Goal: Communication & Community: Answer question/provide support

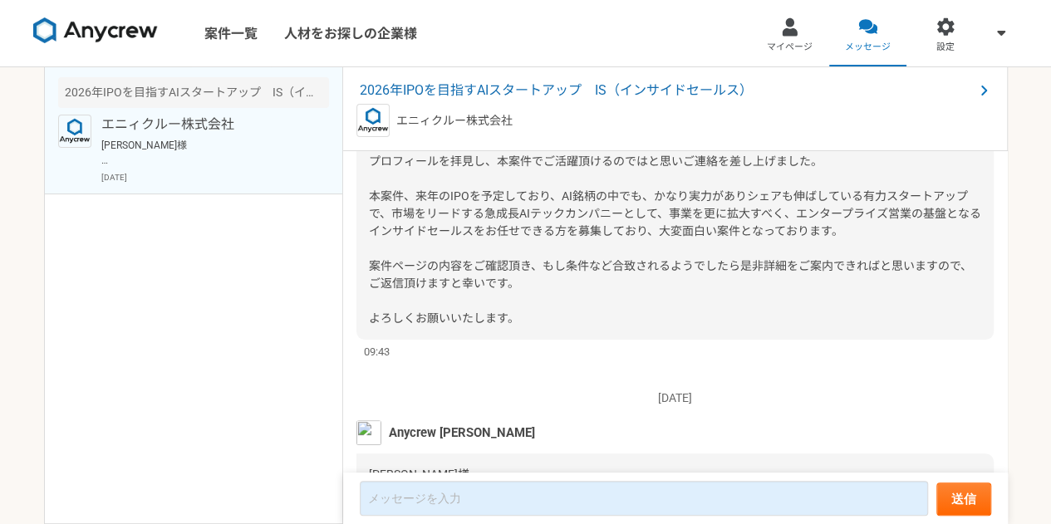
scroll to position [143, 0]
click at [624, 88] on span "2026年IPOを目指すAIスタートアップ　IS（インサイドセールス）" at bounding box center [667, 91] width 614 height 20
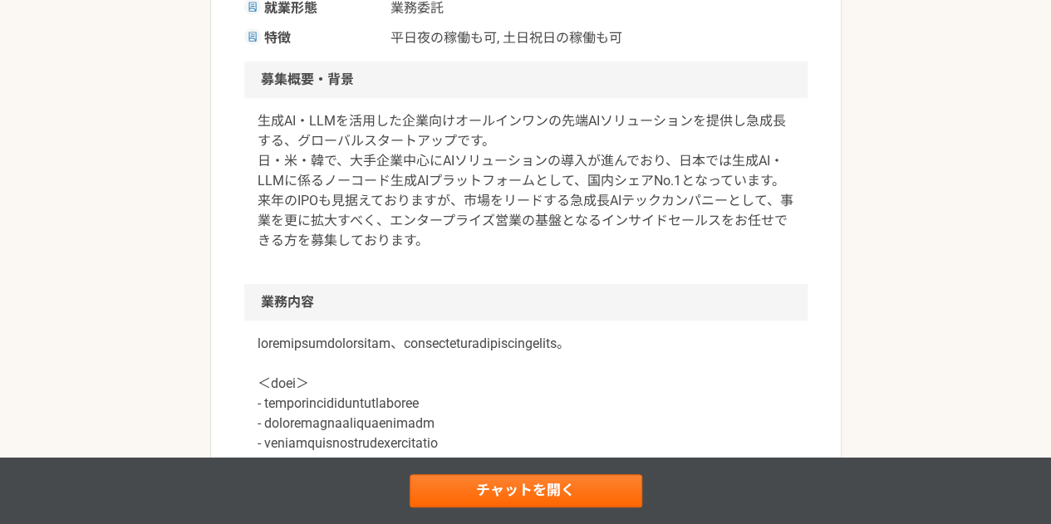
scroll to position [443, 0]
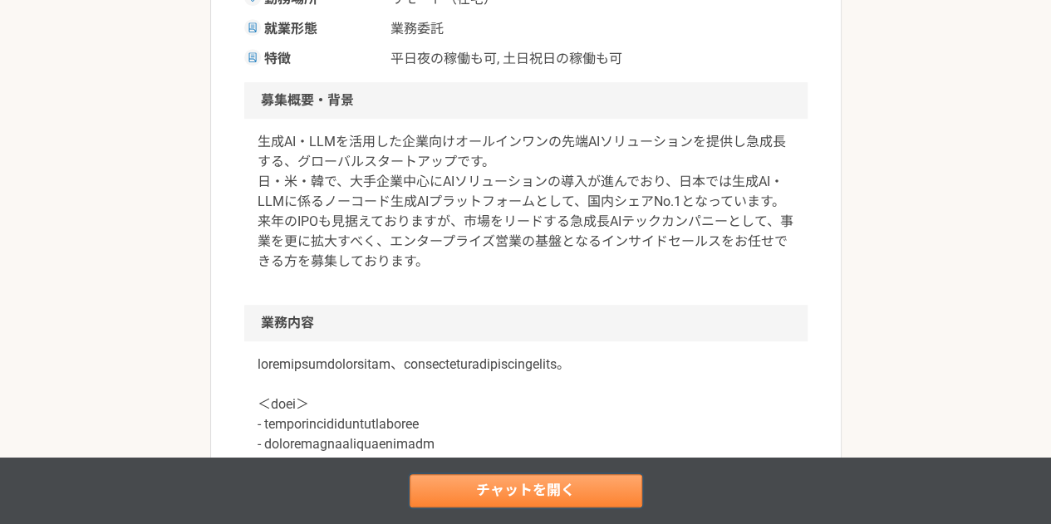
click at [525, 484] on link "チャットを開く" at bounding box center [525, 490] width 233 height 33
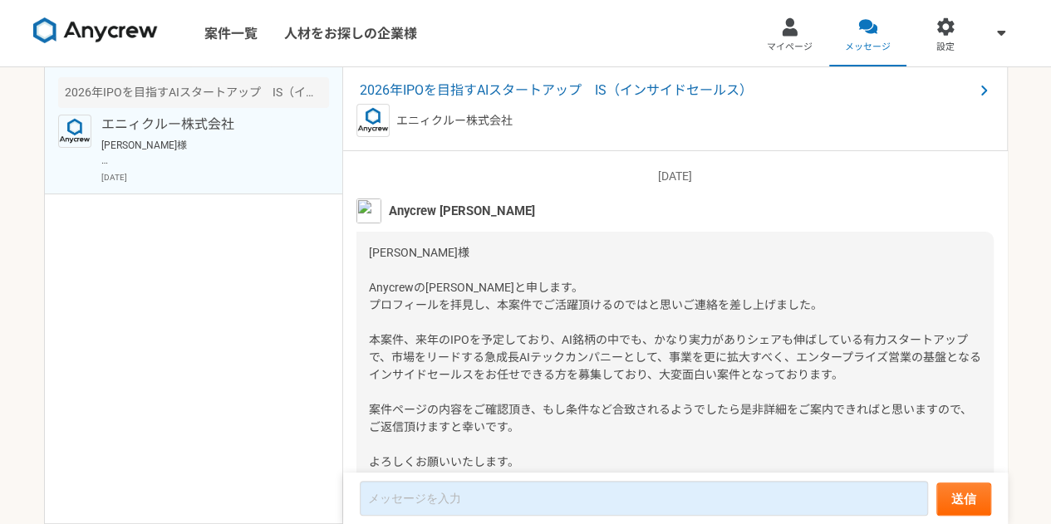
scroll to position [304, 0]
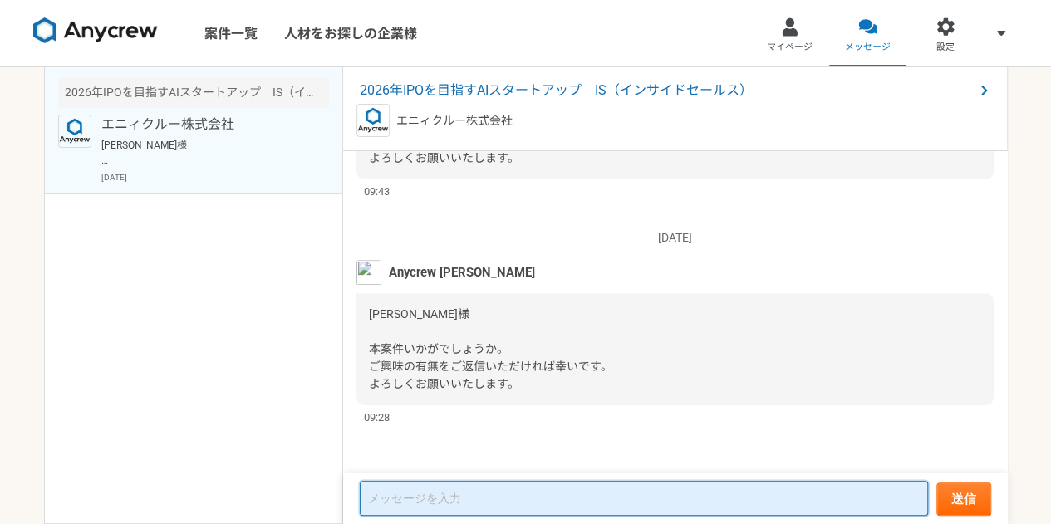
click at [497, 496] on textarea at bounding box center [644, 498] width 568 height 35
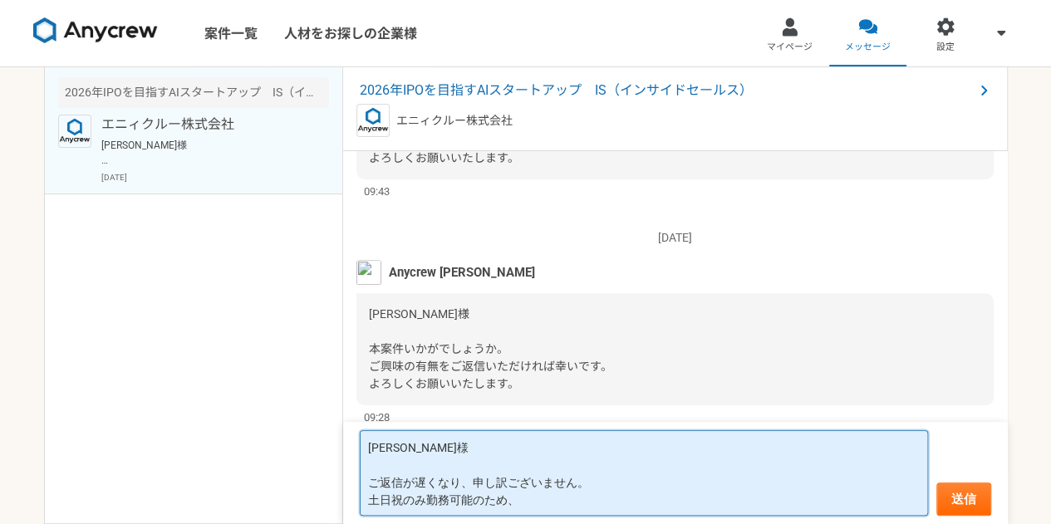
click at [370, 497] on textarea "[PERSON_NAME]様 ご返信が遅くなり、申し訳ございません。 土日祝のみ勤務可能のため、" at bounding box center [644, 473] width 568 height 86
click at [561, 505] on textarea "[PERSON_NAME]様 ご返信が遅くなり、申し訳ございません。 私が土日祝のみ勤務可能のため、" at bounding box center [644, 473] width 568 height 86
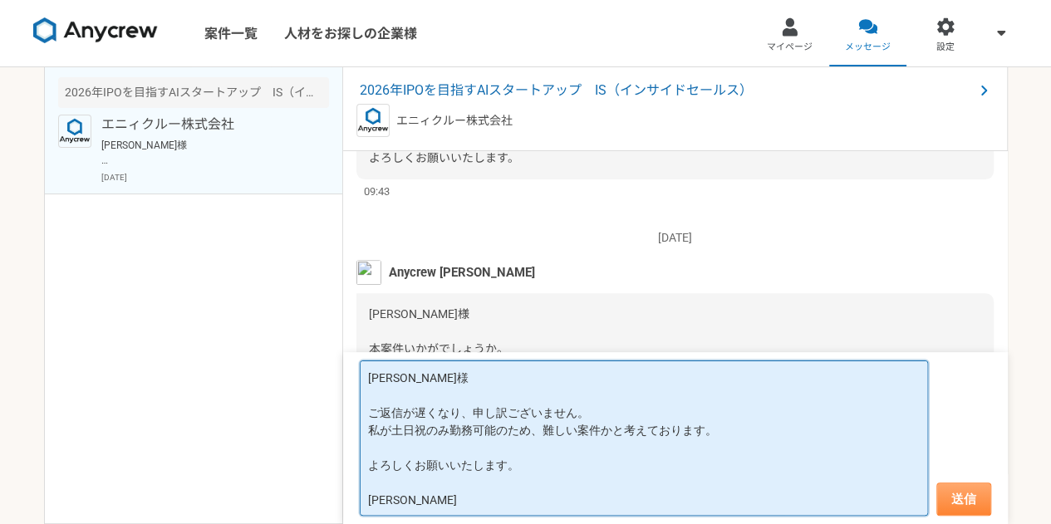
type textarea "[PERSON_NAME]様 ご返信が遅くなり、申し訳ございません。 私が土日祝のみ勤務可能のため、難しい案件かと考えております。 よろしくお願いいたします。…"
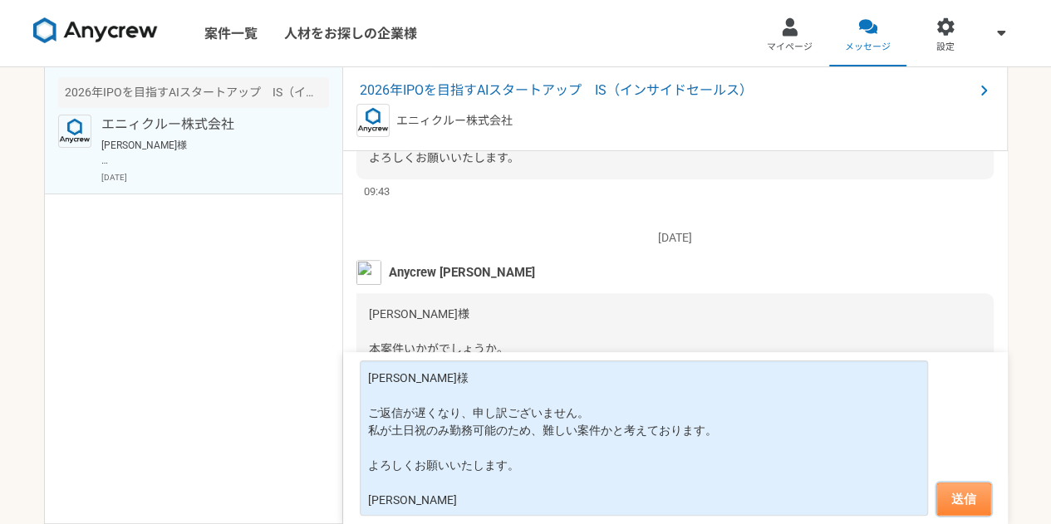
click at [966, 495] on button "送信" at bounding box center [963, 498] width 55 height 33
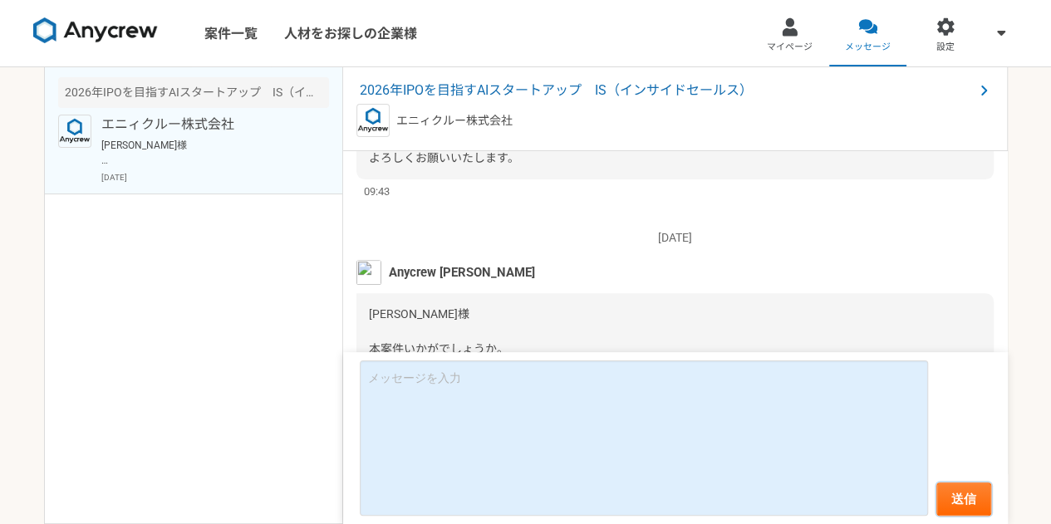
scroll to position [502, 0]
